Goal: Transaction & Acquisition: Purchase product/service

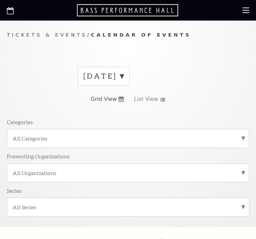
click at [124, 74] on label "September 2025" at bounding box center [103, 76] width 40 height 11
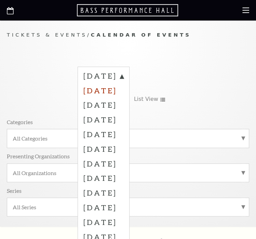
click at [113, 89] on label "October 2025" at bounding box center [103, 90] width 40 height 15
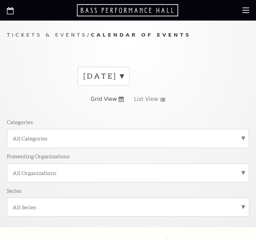
click at [107, 98] on span "Grid View" at bounding box center [104, 99] width 26 height 8
click at [126, 102] on span "List View" at bounding box center [146, 99] width 24 height 8
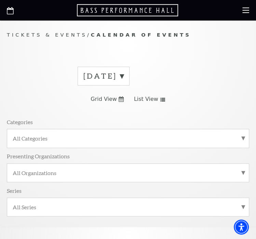
click at [126, 100] on use at bounding box center [162, 100] width 5 height 4
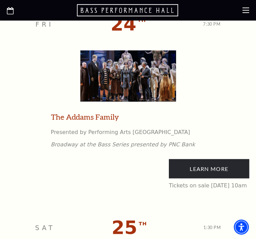
scroll to position [1753, 0]
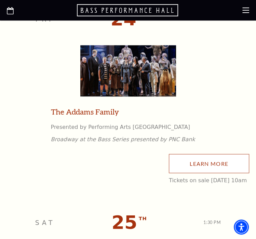
click at [126, 168] on link "Learn More" at bounding box center [209, 163] width 80 height 19
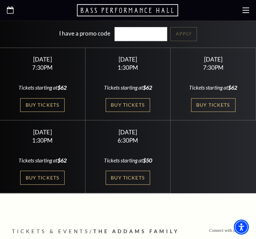
scroll to position [217, 0]
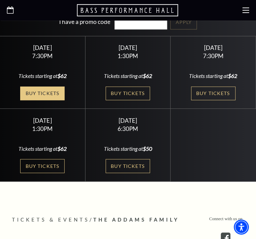
click at [44, 86] on link "Buy Tickets" at bounding box center [42, 93] width 44 height 14
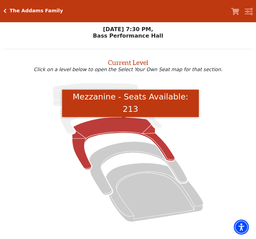
click at [116, 130] on icon "Mezzanine - Seats Available: 213" at bounding box center [123, 143] width 102 height 52
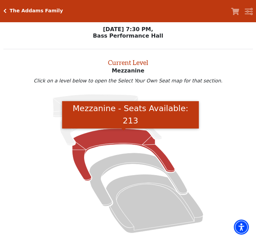
drag, startPoint x: 7, startPoint y: 11, endPoint x: 21, endPoint y: 32, distance: 25.8
click at [7, 11] on div "The Addams Family" at bounding box center [34, 11] width 57 height 6
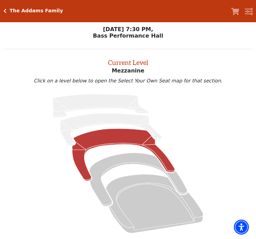
drag, startPoint x: 21, startPoint y: 94, endPoint x: 19, endPoint y: 103, distance: 9.8
drag, startPoint x: 19, startPoint y: 103, endPoint x: 223, endPoint y: 114, distance: 203.9
click at [223, 114] on icon at bounding box center [127, 163] width 233 height 147
click at [136, 64] on h2 "Current Level" at bounding box center [127, 61] width 249 height 11
drag, startPoint x: 5, startPoint y: 13, endPoint x: 10, endPoint y: 17, distance: 6.5
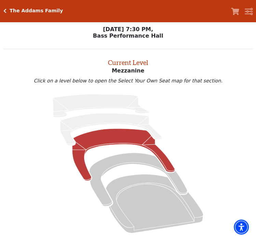
click at [5, 13] on icon "Click here to go back to filters" at bounding box center [4, 11] width 3 height 5
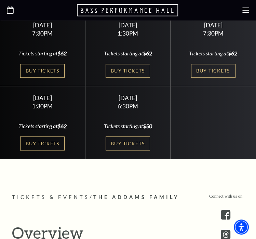
scroll to position [159, 0]
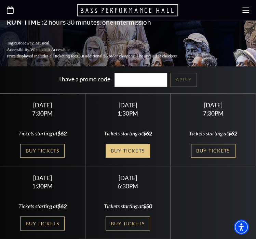
click at [131, 144] on link "Buy Tickets" at bounding box center [128, 151] width 44 height 14
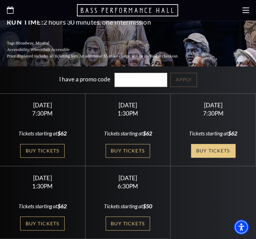
click at [205, 144] on link "Buy Tickets" at bounding box center [213, 151] width 44 height 14
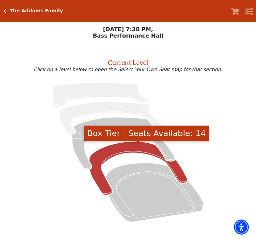
click at [125, 152] on icon "Box Tier - Seats Available: 14" at bounding box center [138, 167] width 98 height 53
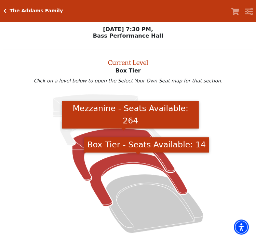
click at [77, 156] on icon "Mezzanine - Seats Available: 264" at bounding box center [123, 154] width 102 height 52
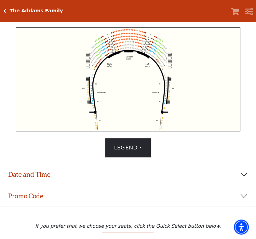
scroll to position [237, 0]
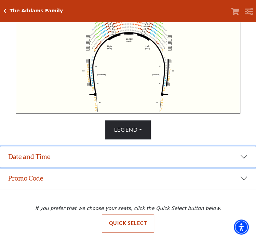
click at [244, 153] on button "Date and Time" at bounding box center [128, 156] width 256 height 21
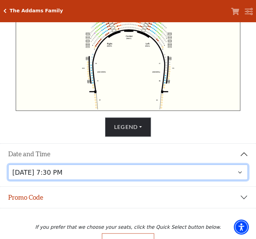
drag, startPoint x: 234, startPoint y: 175, endPoint x: 211, endPoint y: 179, distance: 23.2
click at [234, 175] on select "Friday, October 24 at 7:30 PM Saturday, October 25 at 1:30 PM Saturday, October…" at bounding box center [128, 171] width 240 height 15
drag, startPoint x: 243, startPoint y: 171, endPoint x: 228, endPoint y: 171, distance: 15.0
click at [242, 172] on select "Friday, October 24 at 7:30 PM Saturday, October 25 at 1:30 PM Saturday, October…" at bounding box center [128, 171] width 240 height 15
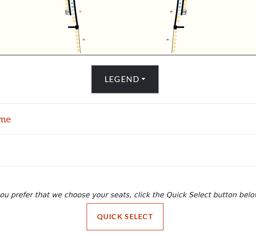
scroll to position [237, 0]
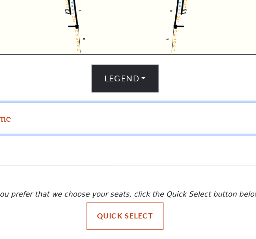
click at [177, 153] on button "Date and Time" at bounding box center [128, 156] width 256 height 21
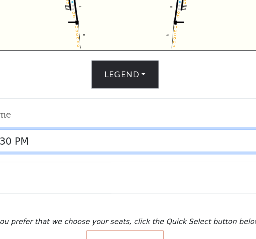
click at [131, 170] on select "Friday, October 24 at 7:30 PM Saturday, October 25 at 1:30 PM Saturday, October…" at bounding box center [128, 171] width 240 height 15
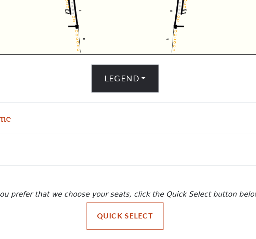
scroll to position [237, 0]
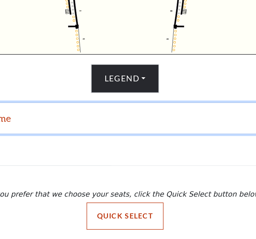
click at [159, 153] on button "Date and Time" at bounding box center [128, 156] width 256 height 21
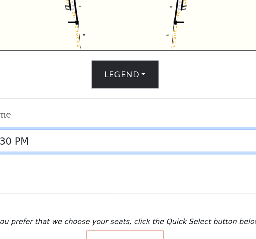
click at [154, 175] on select "Friday, October 24 at 7:30 PM Saturday, October 25 at 1:30 PM Saturday, October…" at bounding box center [128, 171] width 240 height 15
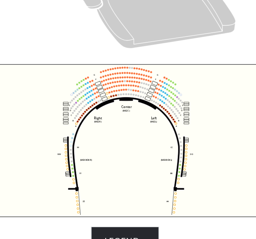
scroll to position [134, 0]
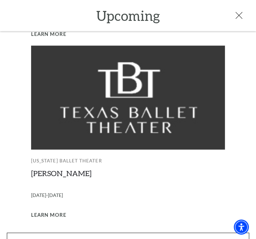
scroll to position [1115, 0]
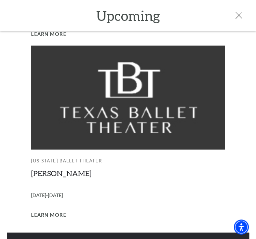
click at [126, 232] on link "View Full Calendar" at bounding box center [128, 241] width 242 height 19
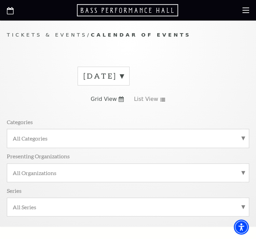
click at [124, 75] on label "September 2025" at bounding box center [103, 76] width 40 height 11
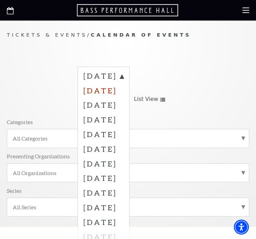
click at [123, 90] on label "October 2025" at bounding box center [103, 90] width 40 height 15
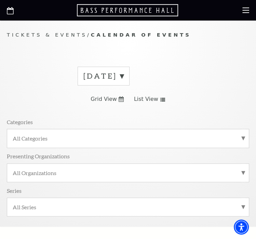
click at [124, 76] on label "September 2025" at bounding box center [103, 76] width 40 height 11
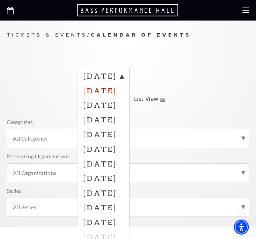
click at [112, 92] on label "October 2025" at bounding box center [103, 90] width 40 height 15
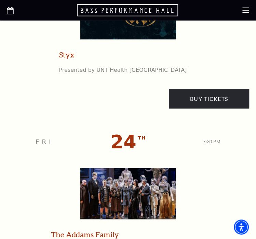
scroll to position [1705, 0]
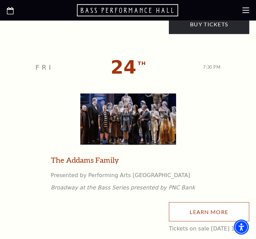
click at [174, 220] on link "Learn More" at bounding box center [209, 211] width 80 height 19
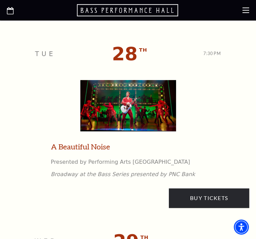
scroll to position [2741, 0]
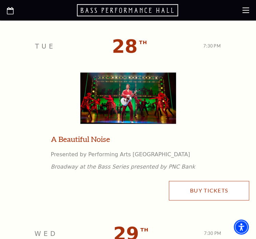
click at [207, 192] on link "Buy Tickets" at bounding box center [209, 190] width 80 height 19
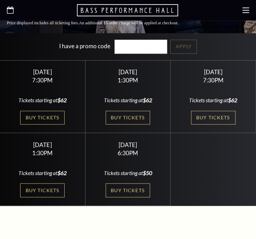
scroll to position [159, 0]
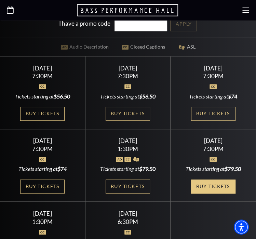
scroll to position [239, 0]
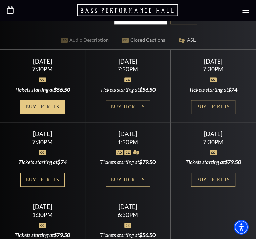
click at [36, 100] on link "Buy Tickets" at bounding box center [42, 107] width 44 height 14
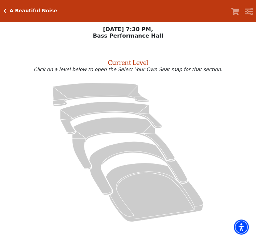
click at [117, 104] on icon at bounding box center [127, 152] width 233 height 147
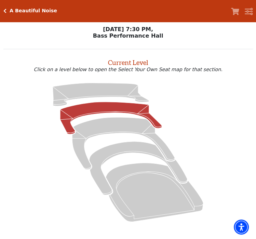
click at [118, 106] on icon at bounding box center [110, 118] width 101 height 32
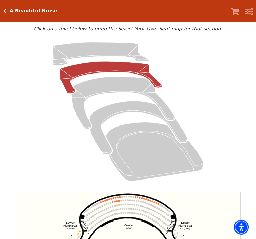
scroll to position [39, 0]
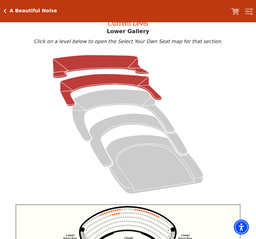
click at [91, 66] on icon at bounding box center [101, 66] width 96 height 23
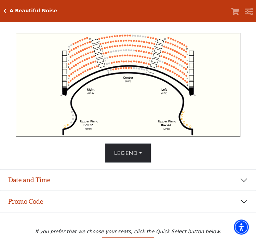
scroll to position [237, 0]
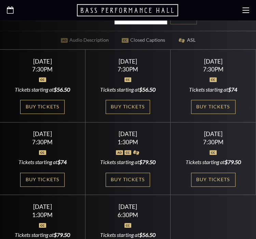
scroll to position [239, 0]
click at [136, 101] on link "Buy Tickets" at bounding box center [128, 107] width 44 height 14
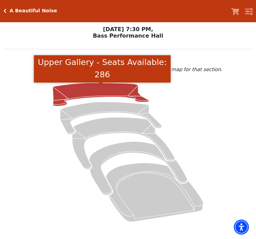
click at [109, 90] on icon "Upper Gallery - Seats Available: 286" at bounding box center [101, 94] width 96 height 23
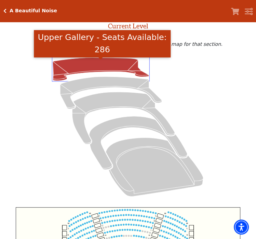
scroll to position [33, 0]
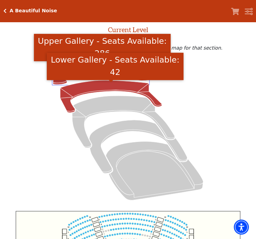
click at [67, 95] on icon "Lower Gallery - Seats Available: 42" at bounding box center [110, 96] width 101 height 32
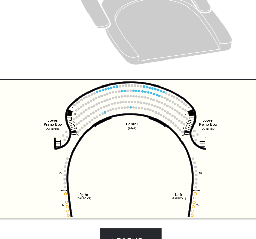
scroll to position [146, 0]
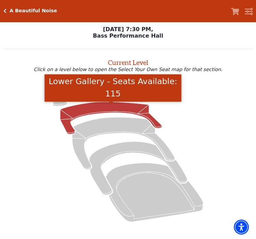
click at [91, 110] on icon "Lower Gallery - Seats Available: 115" at bounding box center [110, 118] width 101 height 32
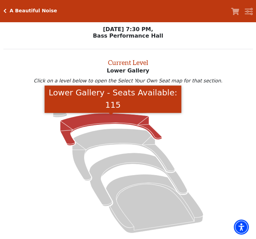
click at [214, 128] on icon at bounding box center [127, 163] width 233 height 147
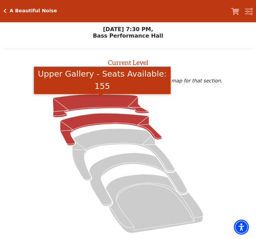
click at [83, 103] on icon "Upper Gallery - Seats Available: 155" at bounding box center [101, 105] width 96 height 23
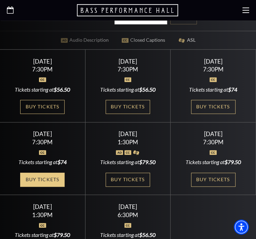
click at [49, 172] on link "Buy Tickets" at bounding box center [42, 179] width 44 height 14
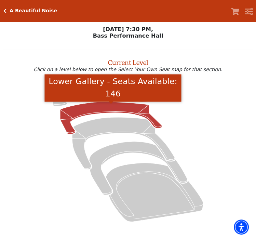
click at [93, 110] on icon "Lower Gallery - Seats Available: 146" at bounding box center [110, 118] width 101 height 32
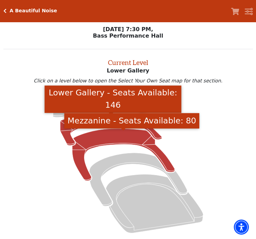
click at [116, 136] on icon "Mezzanine - Seats Available: 80" at bounding box center [123, 154] width 102 height 52
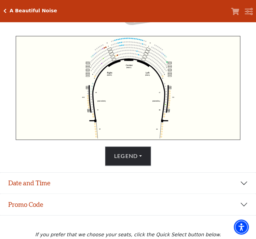
scroll to position [208, 0]
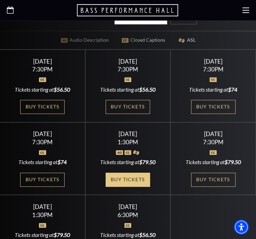
click at [120, 172] on link "Buy Tickets" at bounding box center [128, 179] width 44 height 14
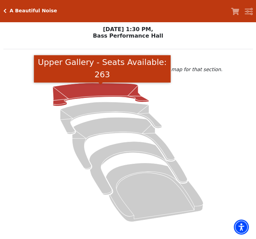
click at [86, 97] on icon "Upper Gallery - Seats Available: 263" at bounding box center [101, 94] width 96 height 23
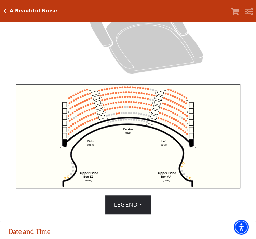
scroll to position [237, 0]
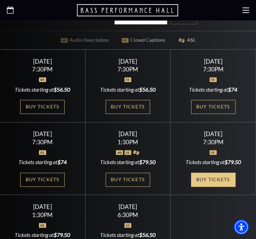
click at [218, 172] on link "Buy Tickets" at bounding box center [213, 179] width 44 height 14
click at [13, 10] on use at bounding box center [10, 9] width 7 height 7
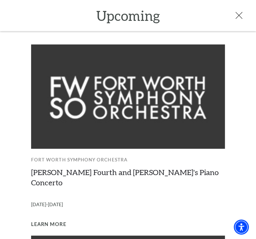
scroll to position [239, 0]
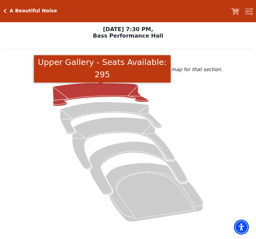
click at [81, 95] on icon "Upper Gallery - Seats Available: 295" at bounding box center [101, 94] width 96 height 23
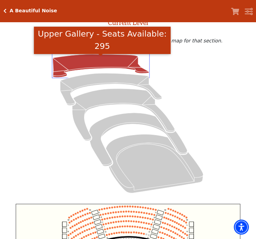
scroll to position [38, 0]
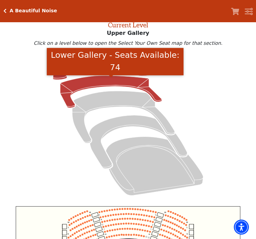
click at [72, 88] on icon "Lower Gallery - Seats Available: 74" at bounding box center [110, 91] width 101 height 32
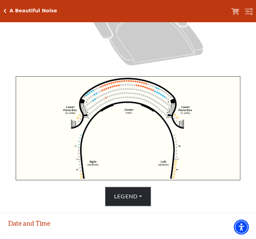
scroll to position [169, 0]
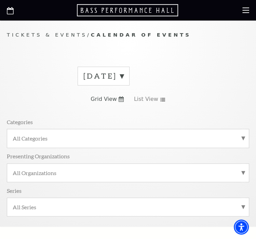
click at [124, 73] on label "[DATE]" at bounding box center [103, 76] width 40 height 11
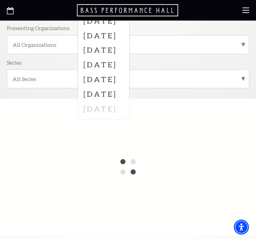
scroll to position [33, 0]
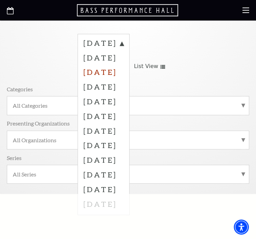
click at [101, 73] on label "November 2025" at bounding box center [103, 72] width 40 height 15
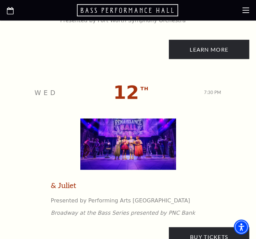
scroll to position [1913, 0]
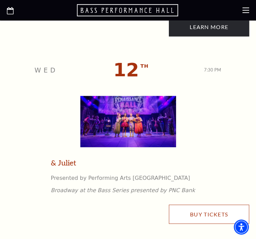
click at [176, 217] on link "Buy Tickets" at bounding box center [209, 213] width 80 height 19
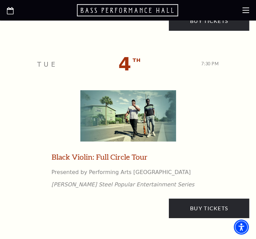
scroll to position [1115, 0]
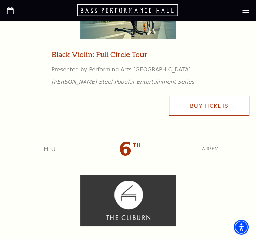
click at [201, 111] on link "Buy Tickets" at bounding box center [209, 105] width 80 height 19
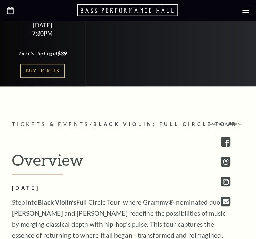
scroll to position [239, 0]
click at [41, 64] on link "Buy Tickets" at bounding box center [42, 71] width 44 height 14
click at [14, 12] on div at bounding box center [128, 10] width 256 height 20
click at [9, 9] on use "Open this option" at bounding box center [10, 10] width 7 height 7
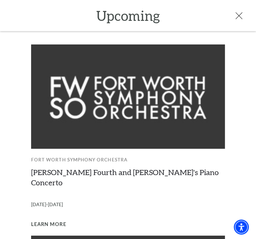
click at [239, 15] on icon at bounding box center [238, 15] width 7 height 7
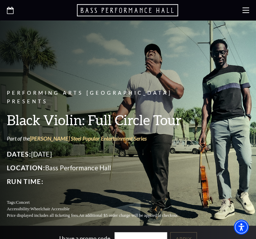
click at [8, 13] on icon "Open this option" at bounding box center [10, 10] width 7 height 7
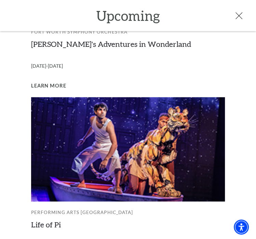
scroll to position [551, 0]
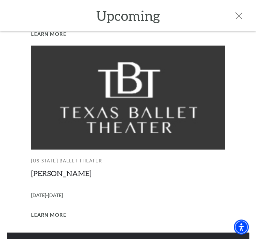
click at [109, 232] on link "View Full Calendar" at bounding box center [128, 241] width 242 height 19
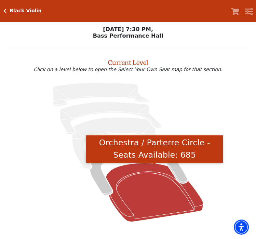
click at [152, 202] on icon "Orchestra / Parterre Circle - Seats Available: 685" at bounding box center [154, 192] width 97 height 59
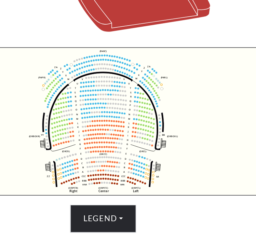
scroll to position [165, 0]
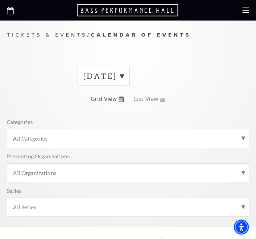
click at [124, 78] on label "September 2025" at bounding box center [103, 76] width 40 height 11
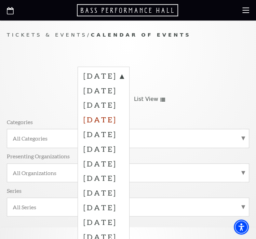
click at [124, 121] on label "December 2025" at bounding box center [103, 119] width 40 height 15
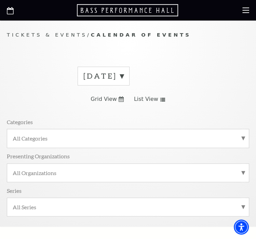
click at [124, 75] on label "September 2025" at bounding box center [103, 76] width 40 height 11
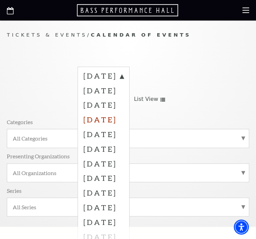
click at [94, 117] on label "[DATE]" at bounding box center [103, 119] width 40 height 15
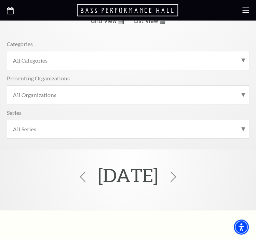
scroll to position [279, 0]
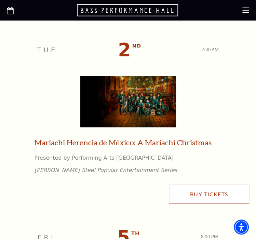
click at [201, 192] on link "Buy Tickets" at bounding box center [209, 193] width 80 height 19
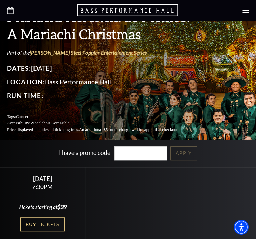
scroll to position [159, 0]
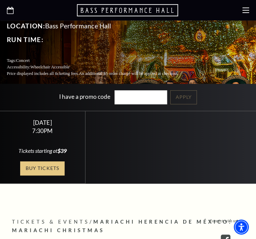
click at [36, 164] on link "Buy Tickets" at bounding box center [42, 168] width 44 height 14
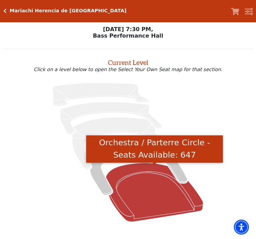
click at [139, 193] on icon "Orchestra / Parterre Circle - Seats Available: 647" at bounding box center [154, 192] width 97 height 59
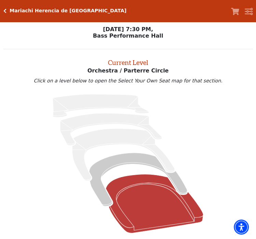
scroll to position [26, 0]
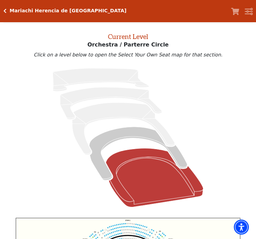
click at [130, 193] on icon "Orchestra / Parterre Circle - Seats Available: 647" at bounding box center [154, 177] width 97 height 59
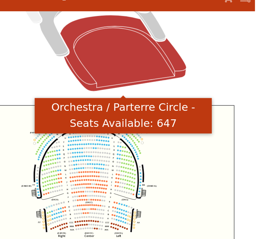
scroll to position [149, 0]
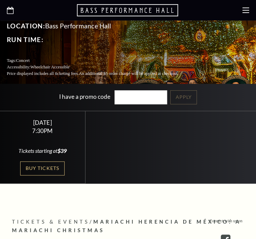
scroll to position [159, 0]
click at [10, 12] on icon at bounding box center [10, 10] width 7 height 7
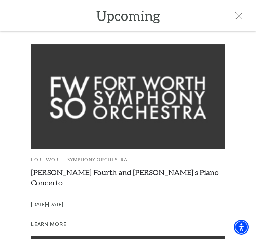
scroll to position [159, 0]
click at [237, 16] on icon at bounding box center [238, 15] width 7 height 7
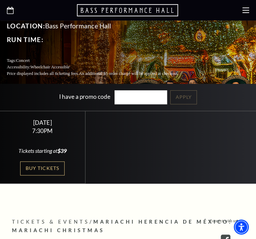
drag, startPoint x: 8, startPoint y: 10, endPoint x: 56, endPoint y: 68, distance: 75.2
click at [9, 10] on icon at bounding box center [10, 10] width 7 height 7
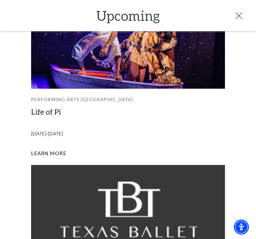
scroll to position [551, 0]
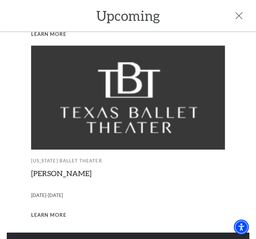
click at [38, 232] on link "View Full Calendar" at bounding box center [128, 241] width 242 height 19
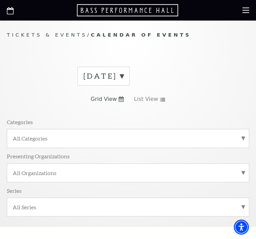
click at [124, 74] on label "[DATE]" at bounding box center [103, 76] width 40 height 11
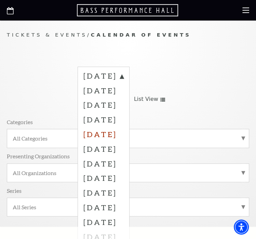
click at [118, 130] on label "[DATE]" at bounding box center [103, 134] width 40 height 15
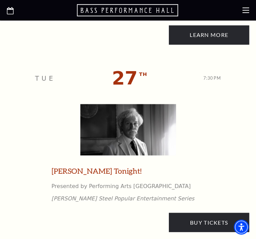
scroll to position [1913, 0]
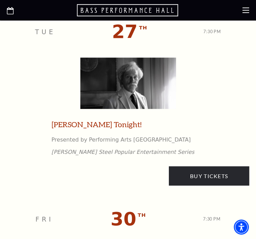
click at [167, 169] on div "[DATE] 7:30 PM [PERSON_NAME] Tonight! Presented by Performing Arts [GEOGRAPHIC_…" at bounding box center [128, 104] width 242 height 187
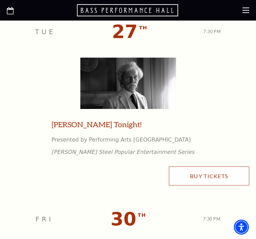
click at [200, 173] on link "Buy Tickets" at bounding box center [209, 175] width 80 height 19
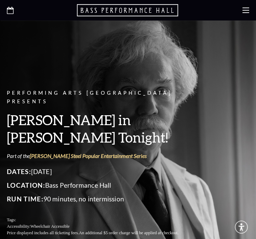
scroll to position [239, 0]
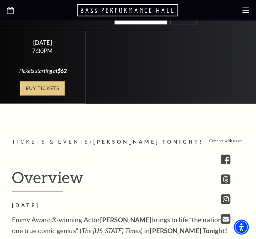
click at [55, 81] on link "Buy Tickets" at bounding box center [42, 88] width 44 height 14
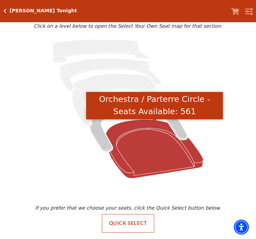
click at [166, 161] on icon "Orchestra / Parterre Circle - Seats Available: 561" at bounding box center [154, 148] width 97 height 59
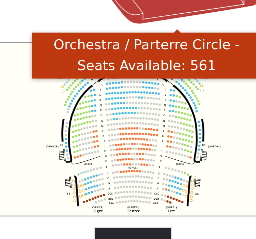
scroll to position [157, 0]
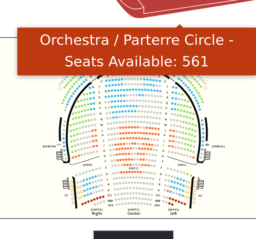
click at [183, 137] on icon "Left (ORPITL) Right (ORPITR) Center (ORPITC) ZZ AA YY BB ZA ZA (ORCL) (ORCR) (O…" at bounding box center [128, 138] width 224 height 104
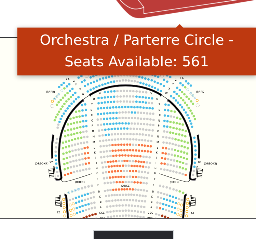
drag, startPoint x: 136, startPoint y: 117, endPoint x: 132, endPoint y: 127, distance: 10.9
click at [132, 127] on icon "Left (ORPITL) Right (ORPITR) Center (ORPITC) ZZ AA YY BB ZA ZA (ORCL) (ORCR) (O…" at bounding box center [128, 138] width 224 height 104
click at [189, 126] on icon "Left (ORPITL) Right (ORPITR) Center (ORPITC) ZZ AA YY BB ZA ZA (ORCL) (ORCR) (O…" at bounding box center [128, 138] width 224 height 104
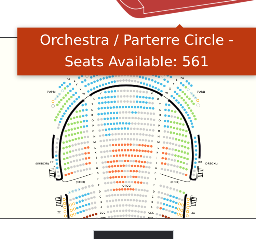
click at [168, 83] on div "Orchestra / Parterre Circle - Seats Available: 561" at bounding box center [129, 95] width 137 height 28
